Goal: Task Accomplishment & Management: Use online tool/utility

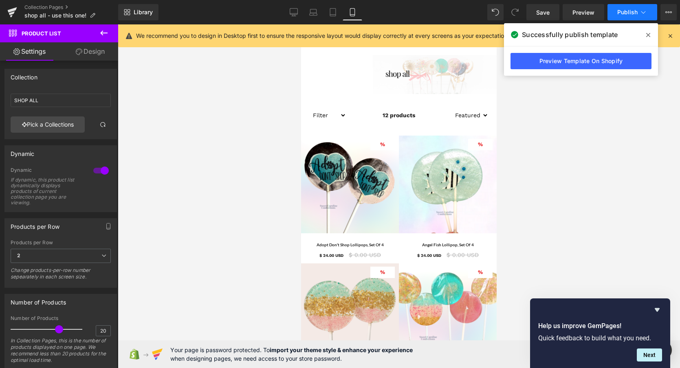
click at [629, 11] on span "Publish" at bounding box center [627, 12] width 20 height 7
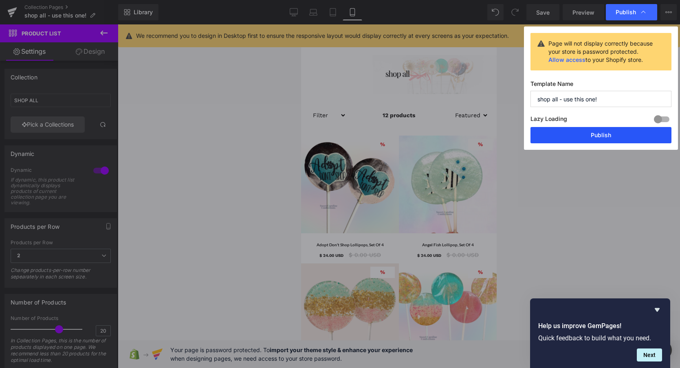
click at [579, 136] on button "Publish" at bounding box center [600, 135] width 141 height 16
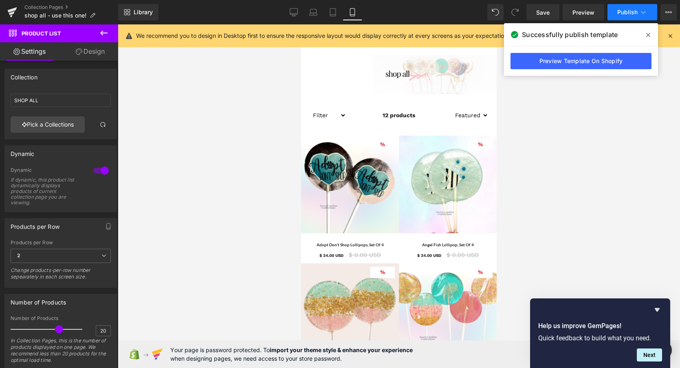
click at [633, 16] on button "Publish" at bounding box center [632, 12] width 50 height 16
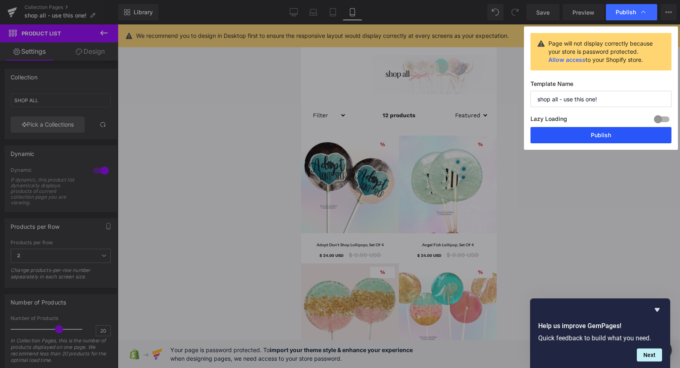
click at [602, 135] on button "Publish" at bounding box center [600, 135] width 141 height 16
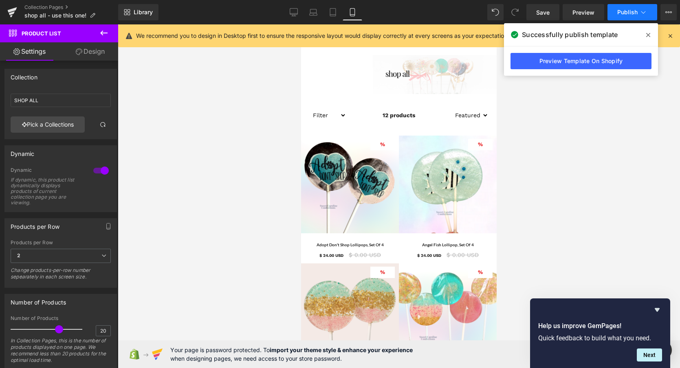
click at [626, 13] on span "Publish" at bounding box center [627, 12] width 20 height 7
